Goal: Check status: Check status

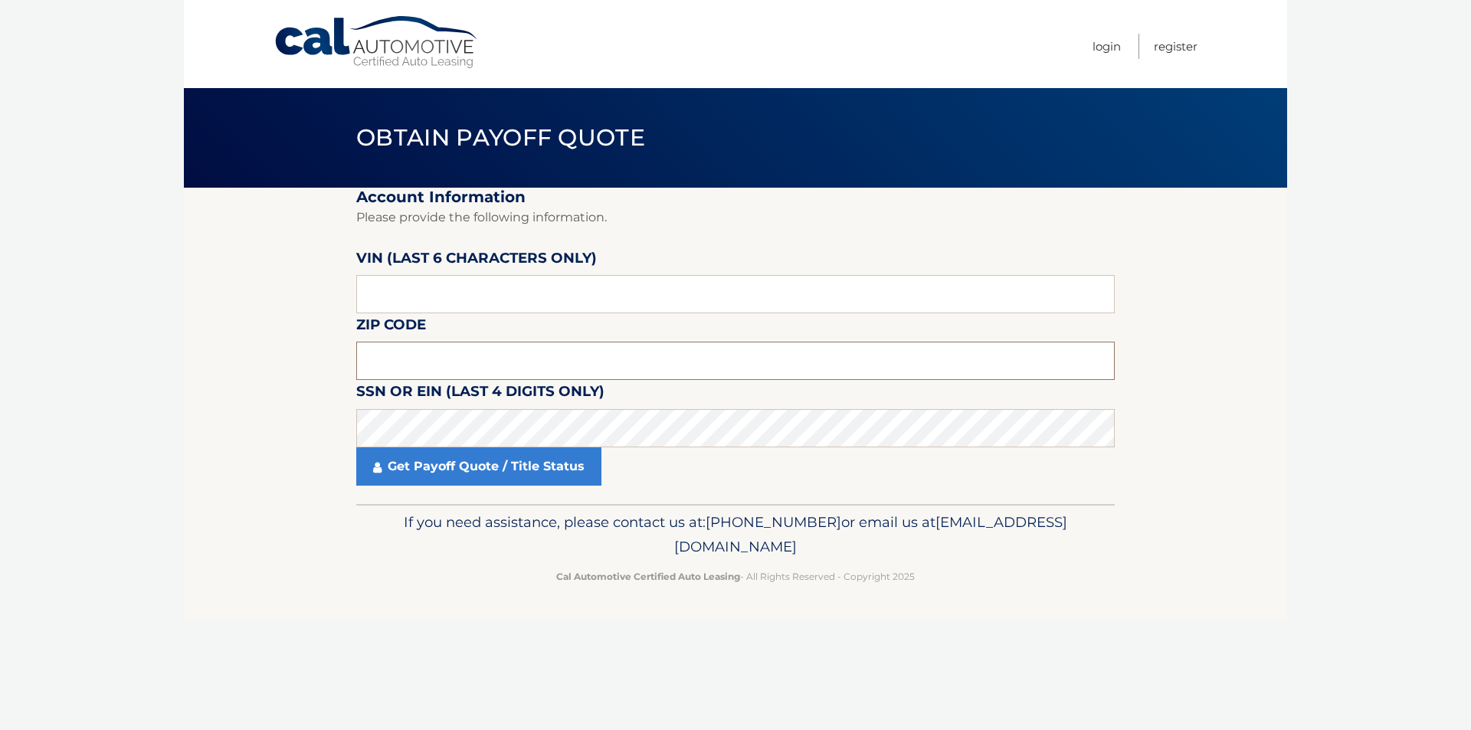
click at [465, 349] on input "text" at bounding box center [735, 361] width 758 height 38
type input "07871"
click at [455, 302] on input "text" at bounding box center [735, 294] width 758 height 38
paste input "327585"
type input "327585"
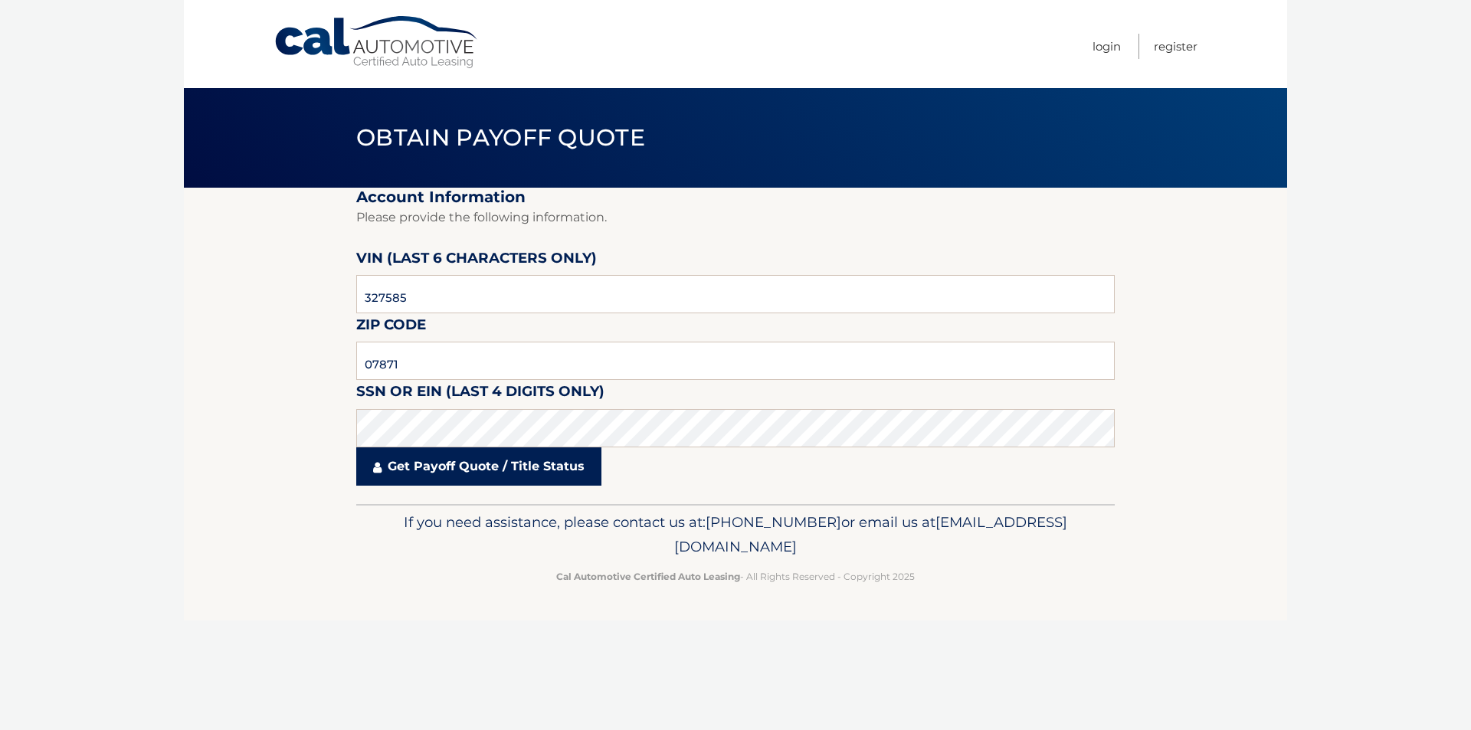
click at [510, 472] on link "Get Payoff Quote / Title Status" at bounding box center [478, 466] width 245 height 38
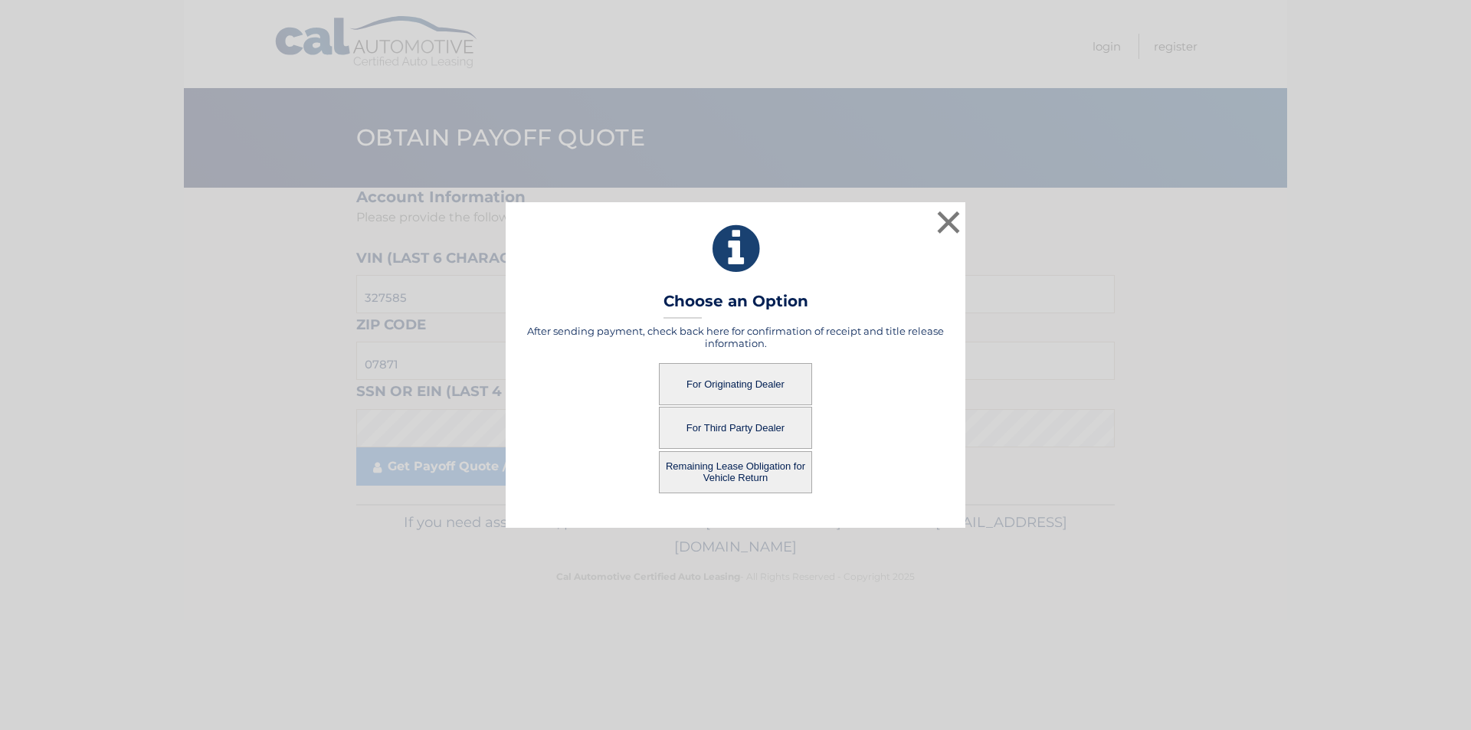
click at [707, 374] on button "For Originating Dealer" at bounding box center [735, 384] width 153 height 42
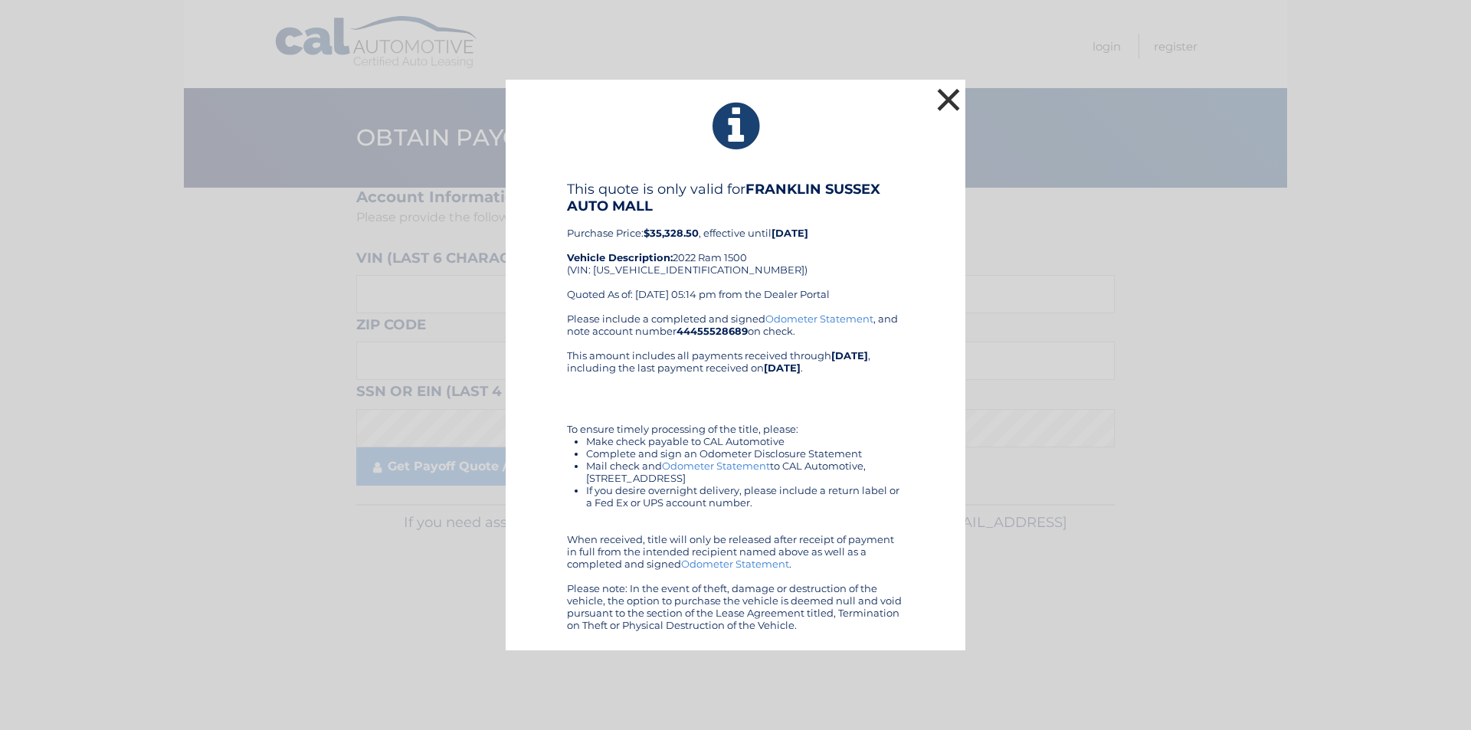
click at [952, 108] on button "×" at bounding box center [948, 99] width 31 height 31
